Goal: Check status: Check status

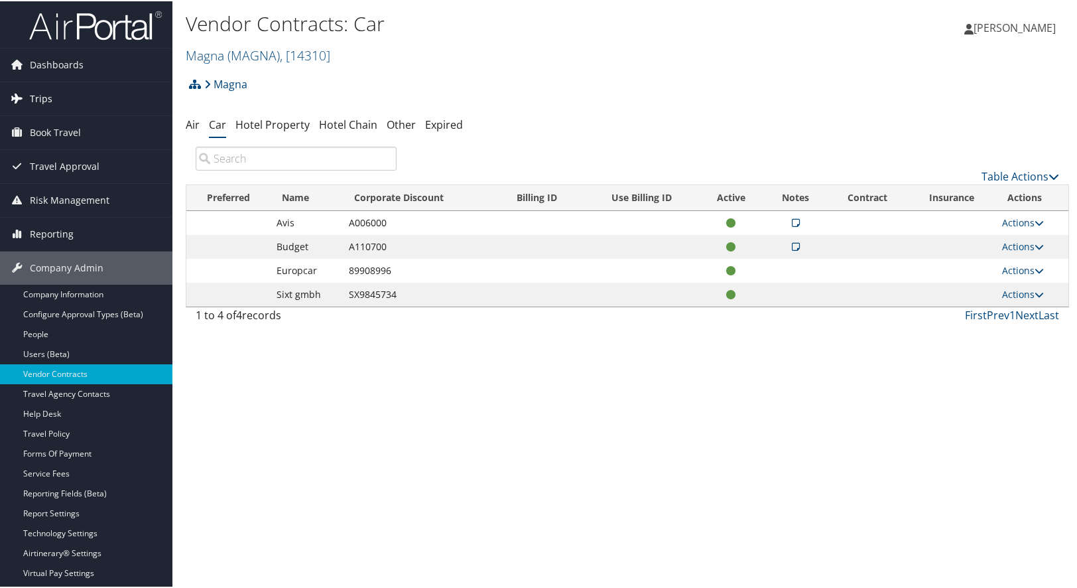
drag, startPoint x: 0, startPoint y: 0, endPoint x: 27, endPoint y: 93, distance: 96.8
click at [27, 93] on link "Trips" at bounding box center [86, 97] width 172 height 33
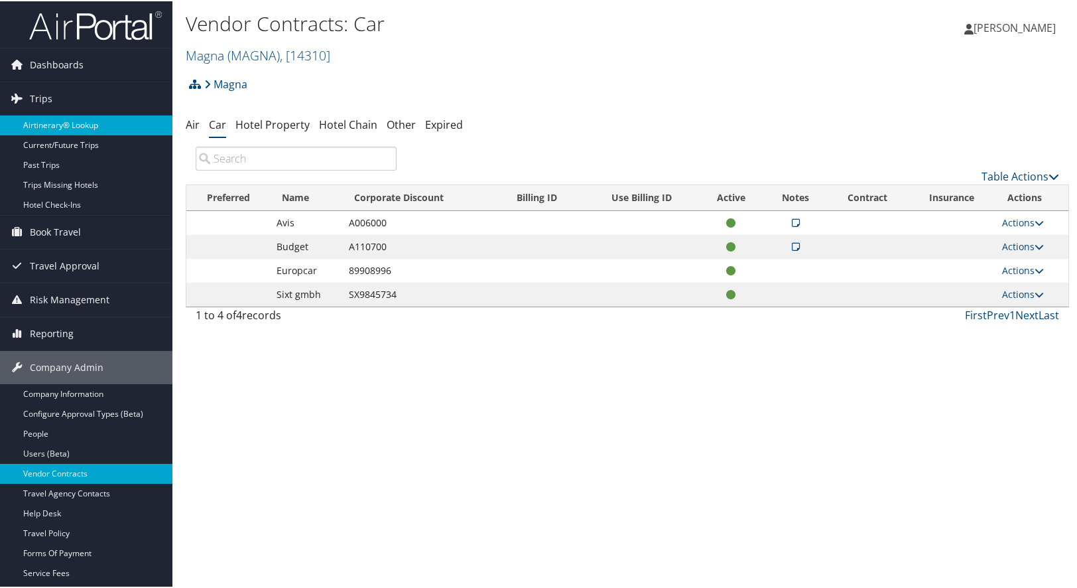
click at [66, 121] on link "Airtinerary® Lookup" at bounding box center [86, 124] width 172 height 20
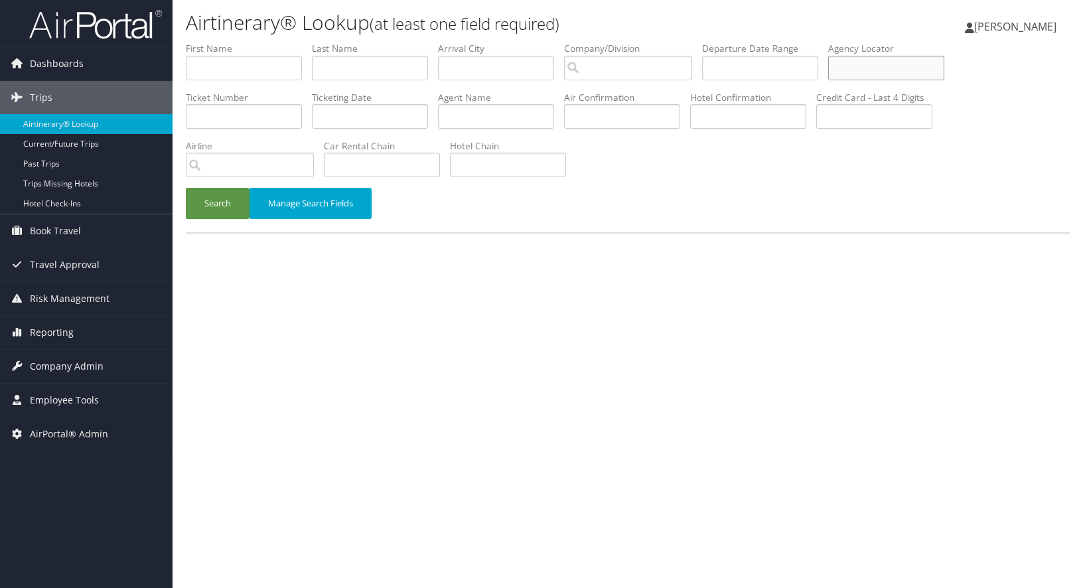
click at [894, 61] on input "text" at bounding box center [886, 68] width 116 height 25
click at [186, 188] on button "Search" at bounding box center [218, 203] width 64 height 31
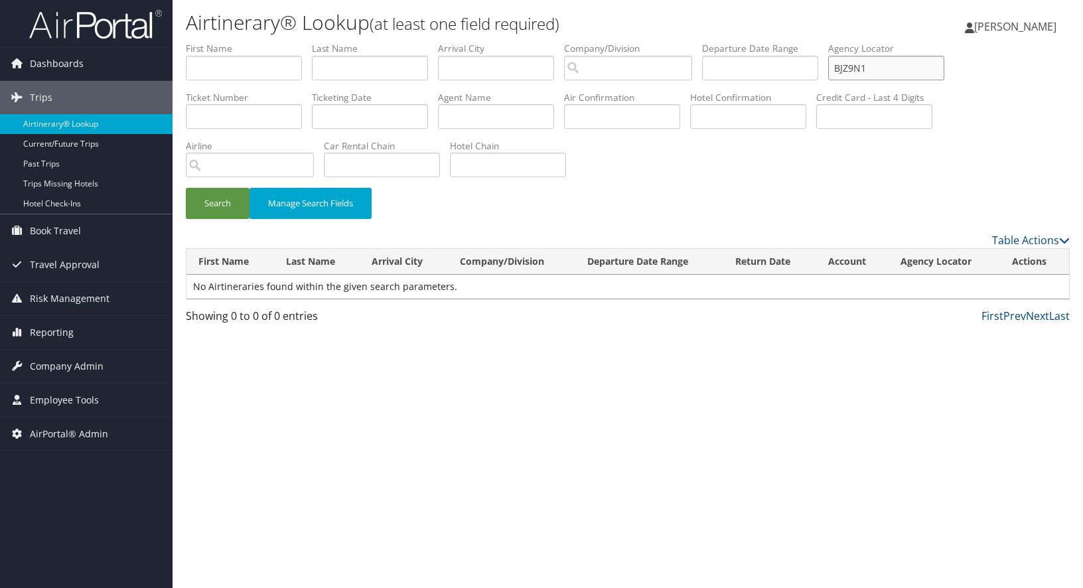
click at [892, 72] on input "BJZ9N1" at bounding box center [886, 68] width 116 height 25
type input "Bzj9n1"
click at [186, 188] on button "Search" at bounding box center [218, 203] width 64 height 31
